Goal: Task Accomplishment & Management: Use online tool/utility

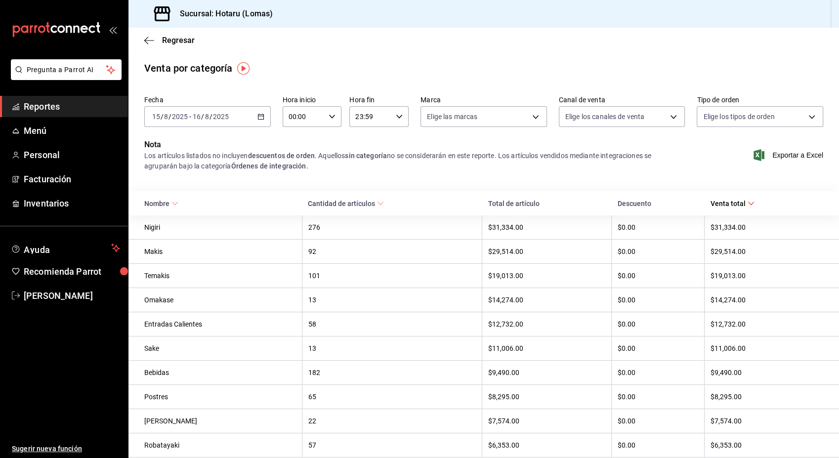
click at [259, 116] on icon "button" at bounding box center [260, 116] width 7 height 7
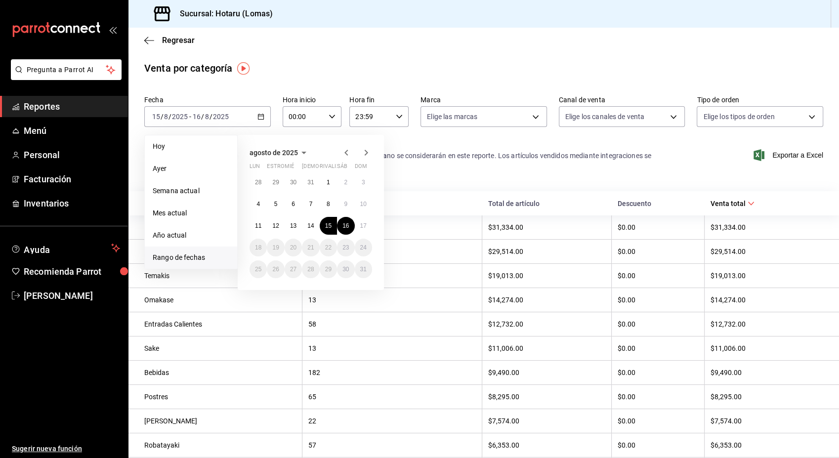
click at [186, 260] on span "Rango de fechas" at bounding box center [191, 258] width 77 height 10
click at [178, 257] on span "Rango de fechas" at bounding box center [191, 258] width 77 height 10
drag, startPoint x: 257, startPoint y: 233, endPoint x: 263, endPoint y: 230, distance: 6.9
click at [263, 230] on button "11" at bounding box center [258, 226] width 17 height 18
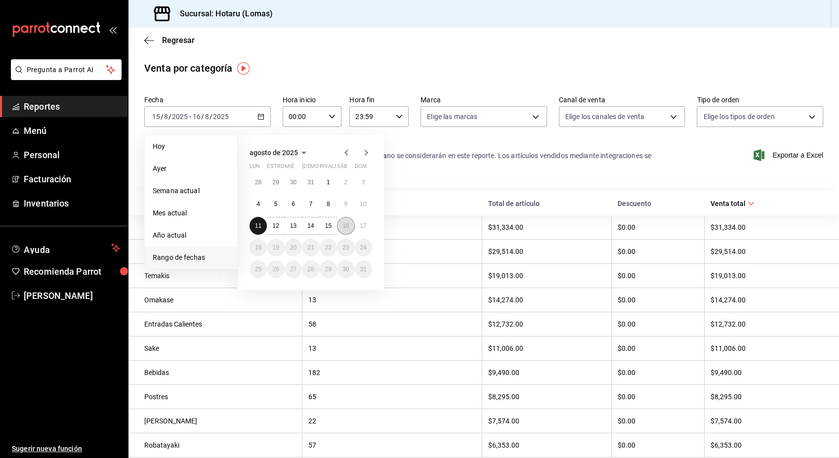
drag, startPoint x: 263, startPoint y: 230, endPoint x: 344, endPoint y: 228, distance: 81.6
click at [344, 228] on div "28 29 30 31 1 2 3 4 5 6 7 8 9 10 11 12 13 14 15 16 17 18 19 20 21 22 23 24 25 2…" at bounding box center [311, 225] width 123 height 105
click at [344, 228] on abbr "16" at bounding box center [345, 225] width 6 height 7
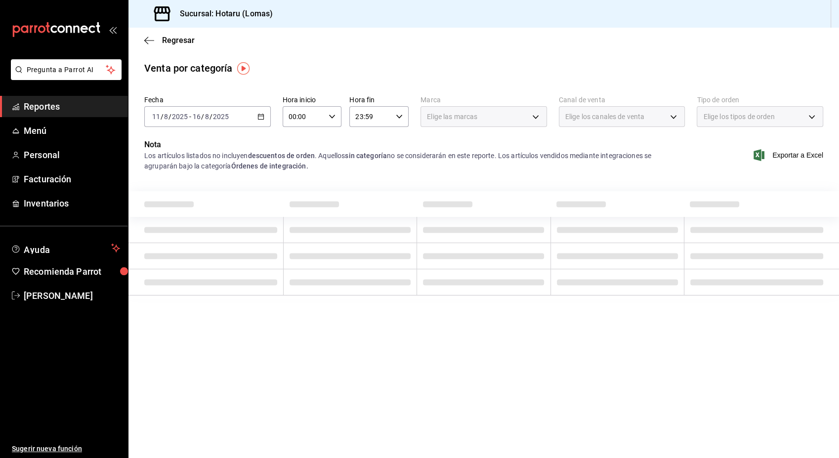
click at [535, 118] on div "Elige las marcas" at bounding box center [484, 116] width 127 height 21
click at [534, 116] on div "Elige las marcas" at bounding box center [484, 116] width 127 height 21
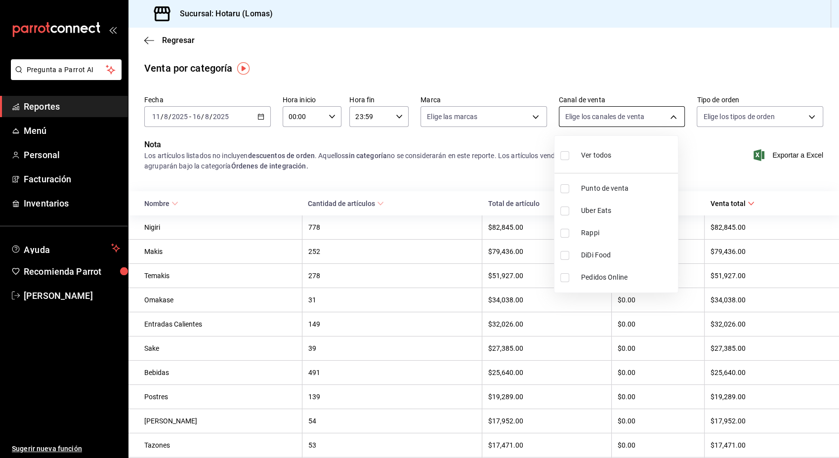
click at [668, 118] on body "Pregunta a Parrot AI Reportes Menú Personal Facturación Inventarios Ayuda Recom…" at bounding box center [419, 229] width 839 height 458
click at [571, 158] on label at bounding box center [566, 155] width 13 height 14
click at [569, 158] on input "checkbox" at bounding box center [564, 155] width 9 height 9
checkbox input "false"
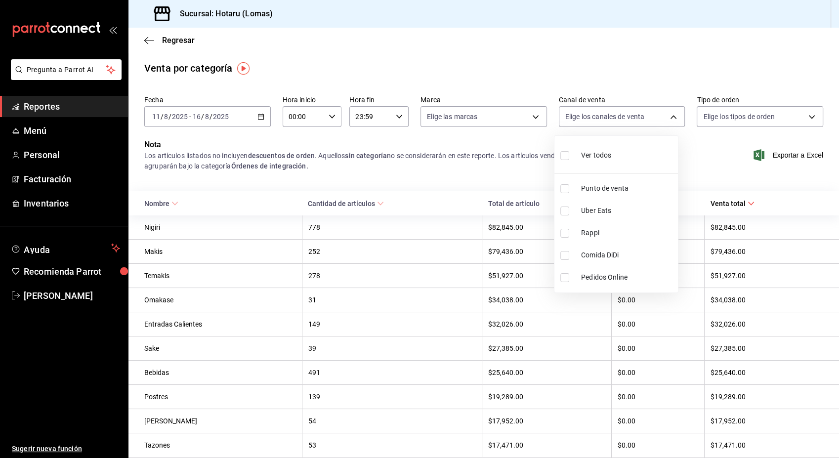
checkbox input "false"
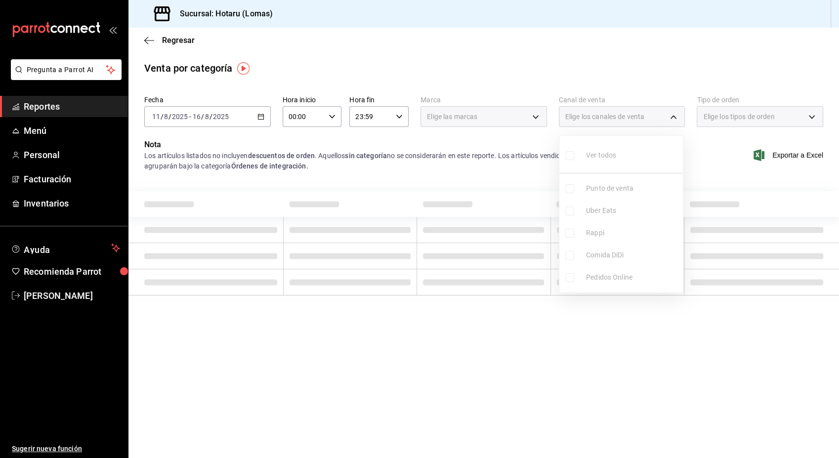
click at [568, 158] on ul "Ver todos Punto de venta Uber Eats Rappi Comida DiDi Pedidos Online" at bounding box center [621, 214] width 124 height 157
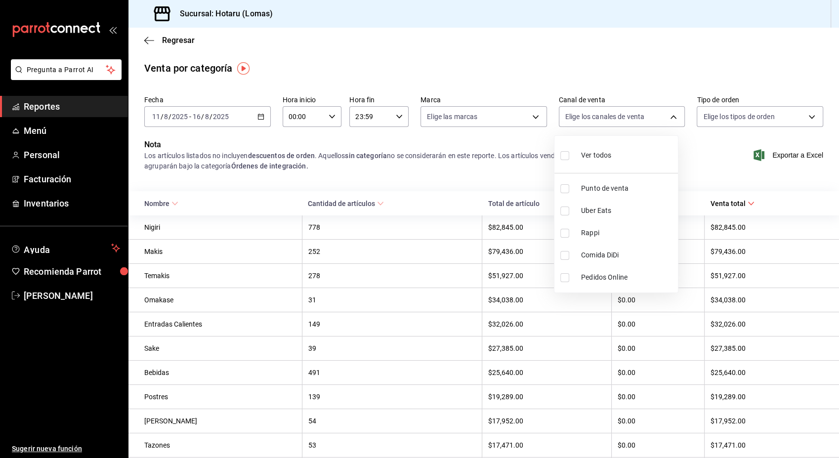
click at [568, 160] on input "checkbox" at bounding box center [564, 155] width 9 height 9
checkbox input "true"
type input "PARROT,UBER_EATS,RAPPI,DIDI_FOOD,ONLINE"
checkbox input "true"
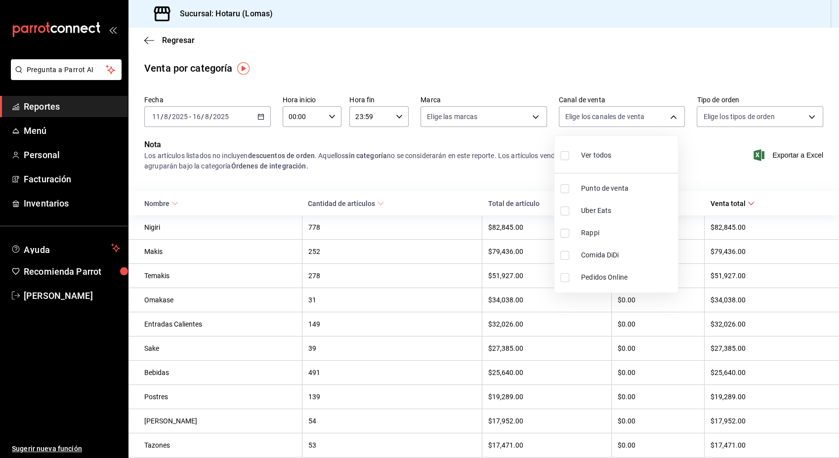
checkbox input "true"
click at [529, 118] on div at bounding box center [419, 229] width 839 height 458
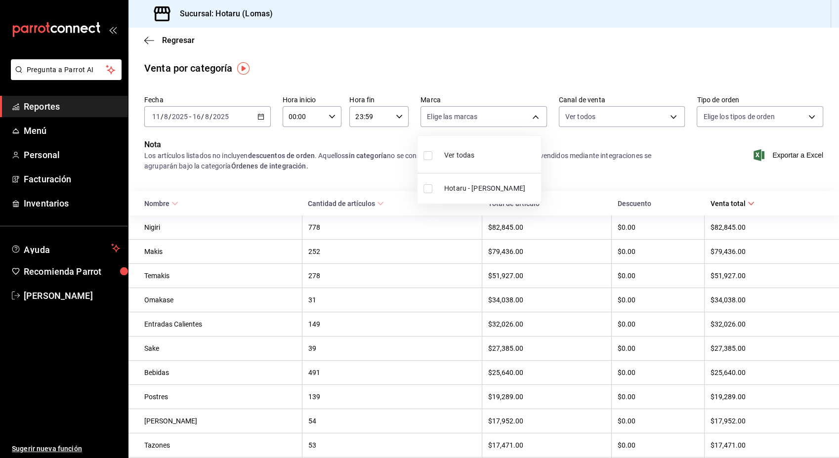
click at [529, 118] on body "Pregunta a Parrot AI Reportes Menú Personal Facturación Inventarios Ayuda Recom…" at bounding box center [419, 229] width 839 height 458
click at [428, 156] on input "checkbox" at bounding box center [428, 155] width 9 height 9
checkbox input "true"
type input "3e56ebbd-5443-43e7-93f2-907a73195741"
checkbox input "true"
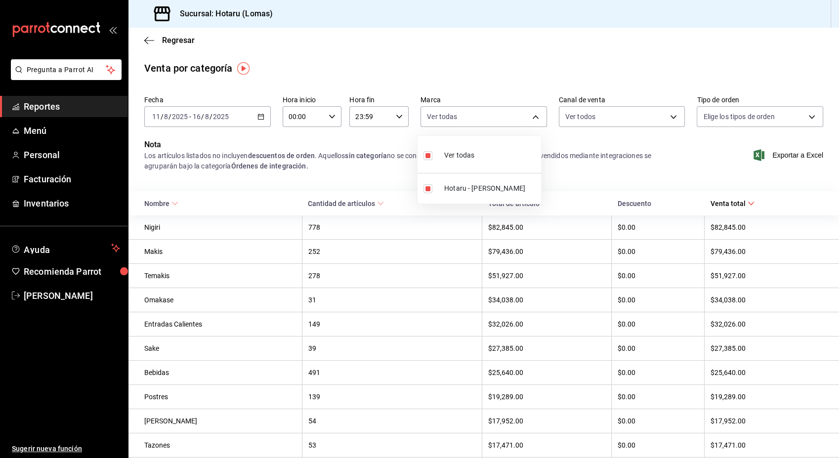
click at [805, 117] on div at bounding box center [419, 229] width 839 height 458
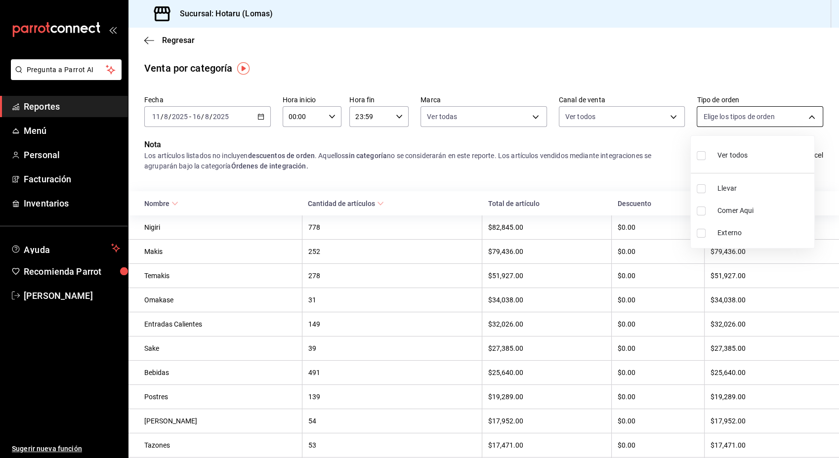
click at [803, 116] on body "Pregunta a Parrot AI Reportes Menú Personal Facturación Inventarios Ayuda Recom…" at bounding box center [419, 229] width 839 height 458
click at [704, 157] on input "checkbox" at bounding box center [701, 155] width 9 height 9
checkbox input "true"
type input "899a4b0f-9bfe-4524-9241-6382deeeae59,b42e7cc8-ee80-43b1-a1e6-a021e86c4ad7,EXTER…"
checkbox input "true"
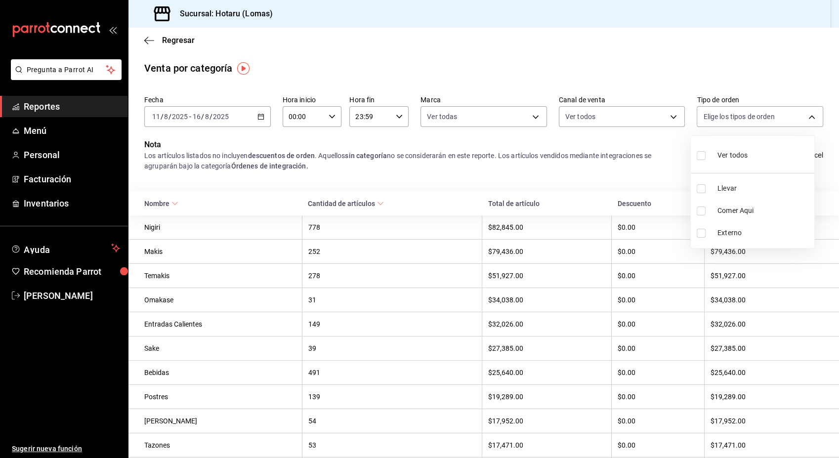
checkbox input "true"
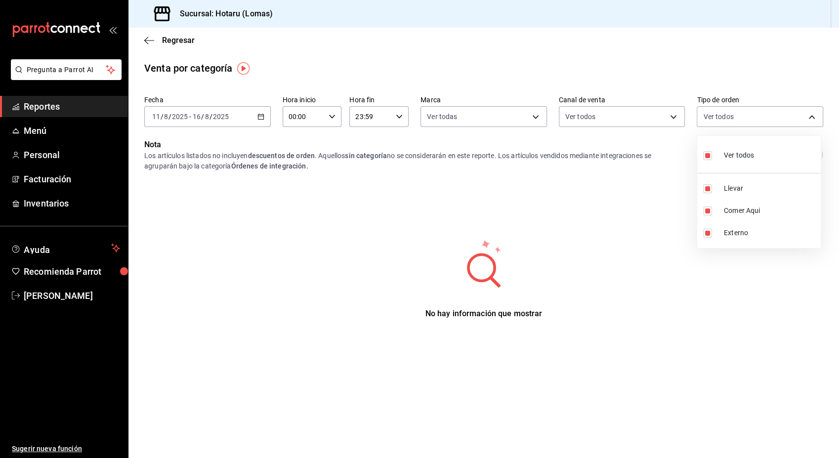
click at [561, 150] on div at bounding box center [419, 229] width 839 height 458
click at [440, 295] on div "No hay información que mostrar" at bounding box center [483, 281] width 679 height 85
click at [153, 118] on input "11" at bounding box center [156, 117] width 9 height 8
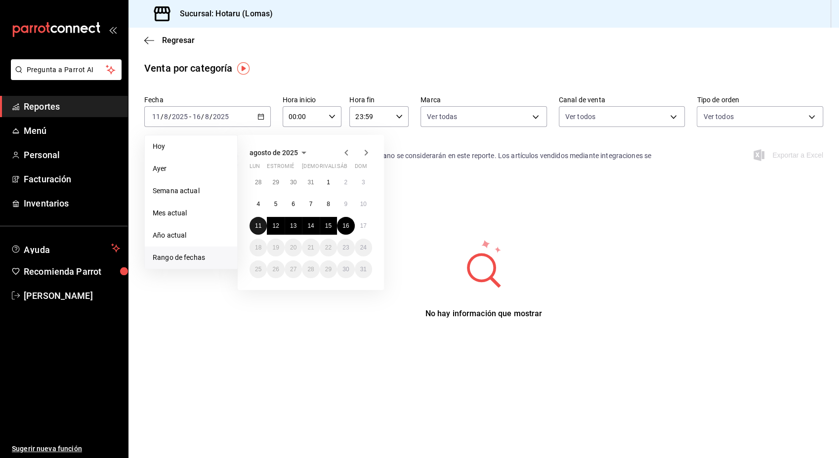
click at [253, 230] on button "11" at bounding box center [258, 226] width 17 height 18
drag, startPoint x: 253, startPoint y: 230, endPoint x: 343, endPoint y: 224, distance: 90.6
click at [343, 224] on div "28 29 30 31 1 2 3 4 5 6 7 8 9 10 11 12 13 14 15 16 17 18 19 20 21 22 23 24 25 2…" at bounding box center [311, 225] width 123 height 105
click at [343, 224] on abbr "16" at bounding box center [345, 225] width 6 height 7
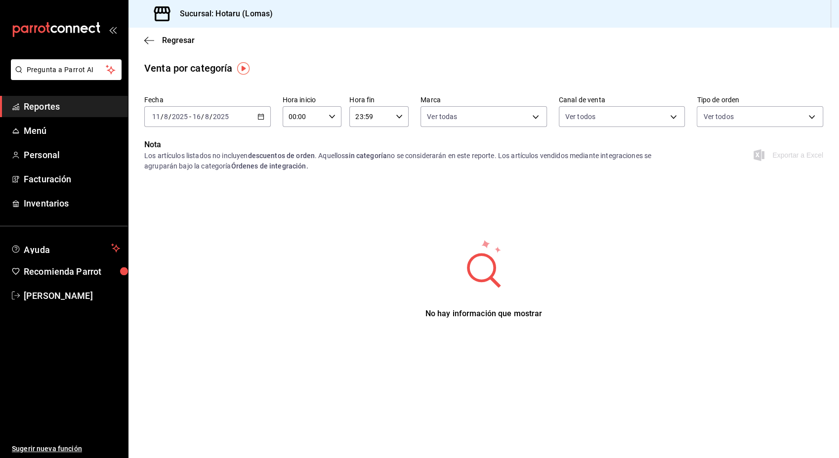
click at [259, 117] on icon "button" at bounding box center [260, 116] width 7 height 7
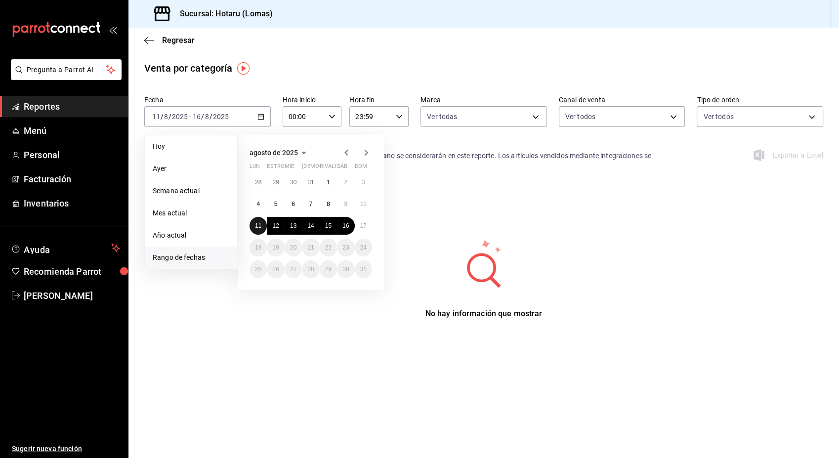
click at [258, 225] on abbr "11" at bounding box center [258, 225] width 6 height 7
click at [257, 220] on button "11" at bounding box center [258, 226] width 17 height 18
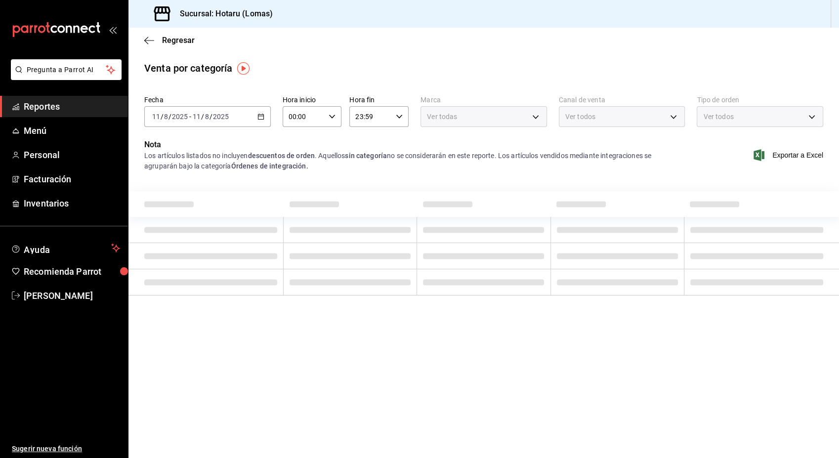
click at [262, 116] on icon "button" at bounding box center [260, 116] width 7 height 7
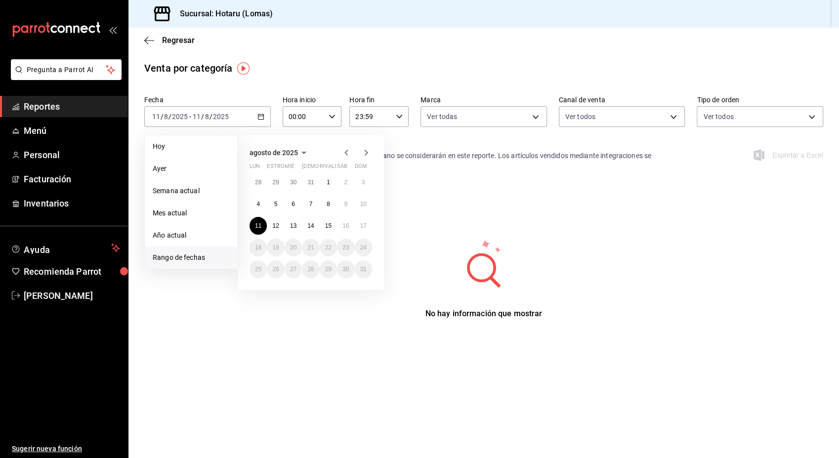
click at [191, 260] on span "Rango de fechas" at bounding box center [191, 258] width 77 height 10
click at [260, 227] on abbr "11" at bounding box center [258, 225] width 6 height 7
click at [366, 227] on abbr "17" at bounding box center [363, 225] width 6 height 7
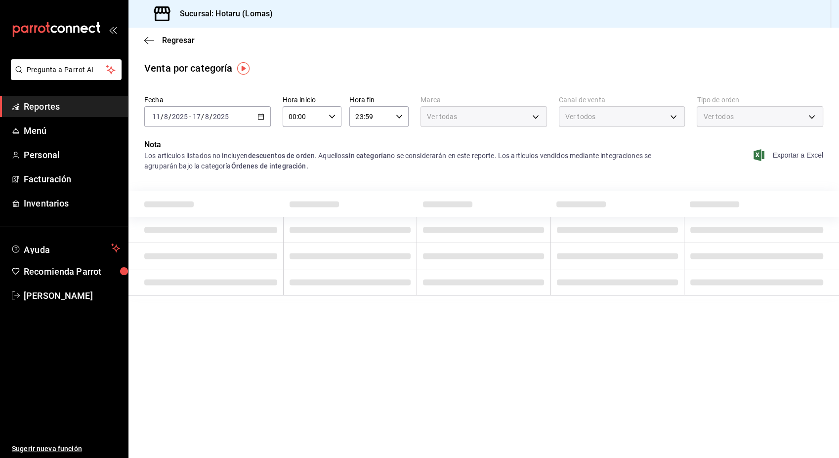
click at [798, 155] on font "Exportar a Excel" at bounding box center [797, 155] width 51 height 8
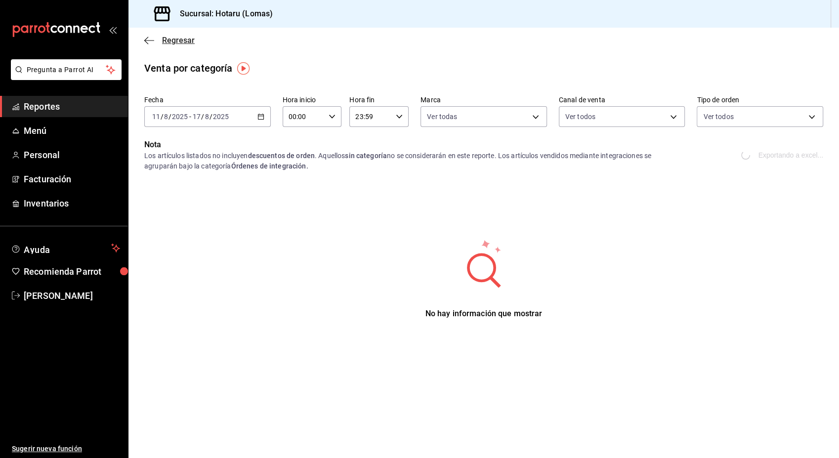
click at [150, 38] on icon "button" at bounding box center [149, 40] width 10 height 9
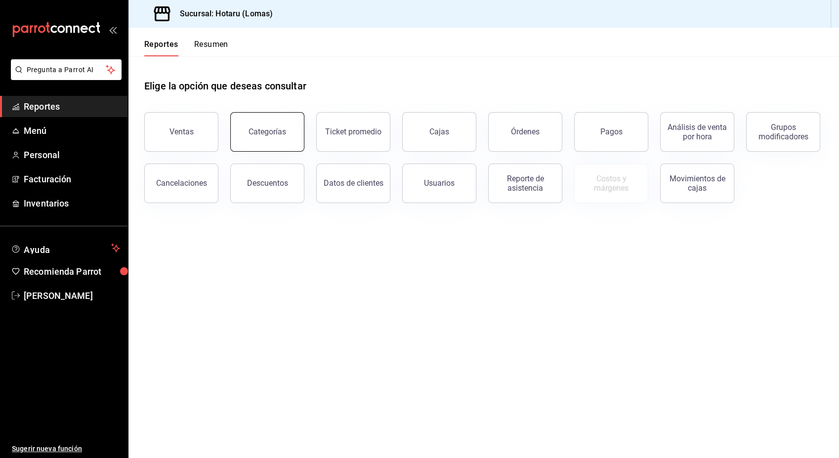
click at [272, 135] on div "Categorías" at bounding box center [268, 131] width 38 height 9
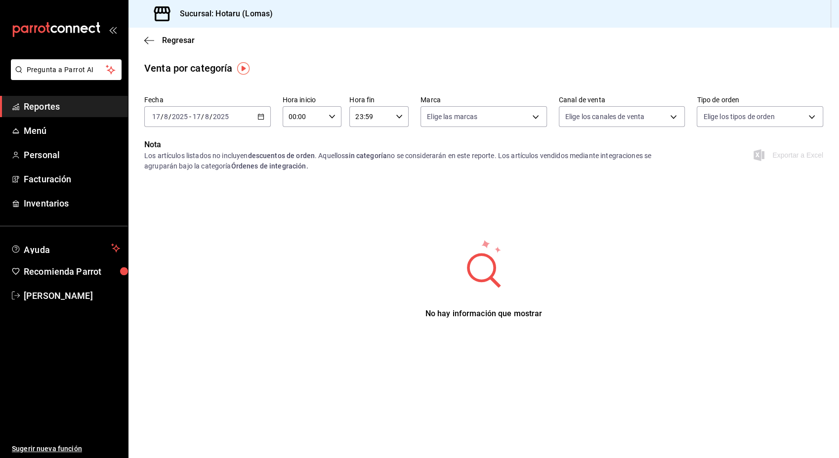
click at [258, 115] on icon "button" at bounding box center [260, 116] width 7 height 7
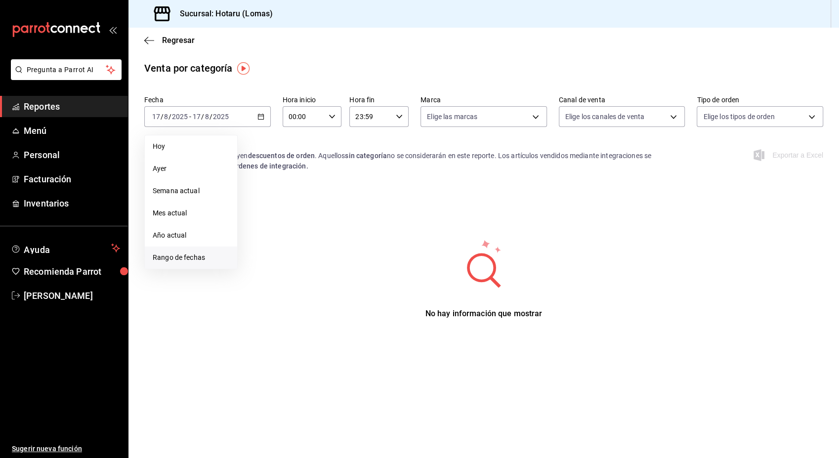
click at [192, 259] on span "Rango de fechas" at bounding box center [191, 258] width 77 height 10
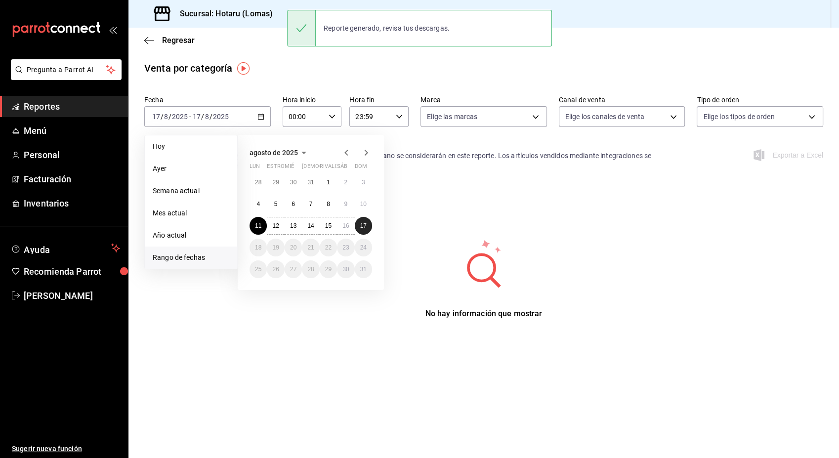
click at [364, 226] on abbr "17" at bounding box center [363, 225] width 6 height 7
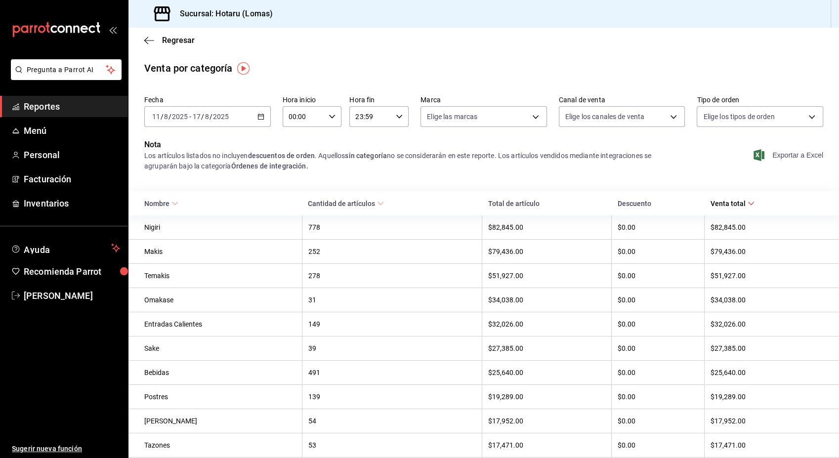
click at [775, 154] on font "Exportar a Excel" at bounding box center [797, 155] width 51 height 8
